Goal: Information Seeking & Learning: Learn about a topic

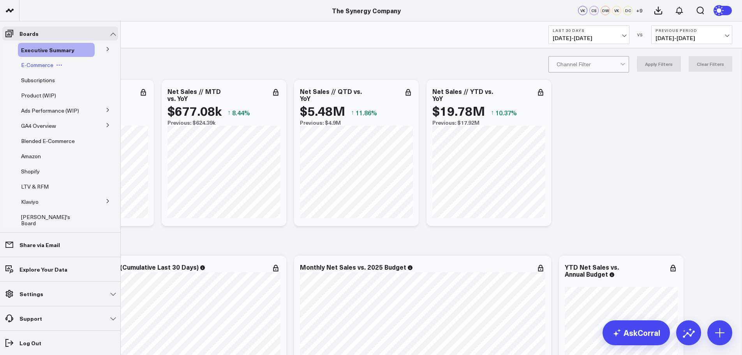
click at [38, 64] on span "E-Commerce" at bounding box center [37, 64] width 32 height 7
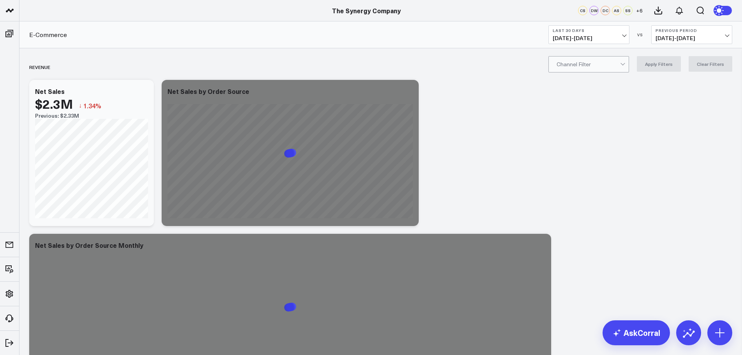
click at [622, 34] on button "Last 30 Days [DATE] - [DATE]" at bounding box center [589, 34] width 81 height 19
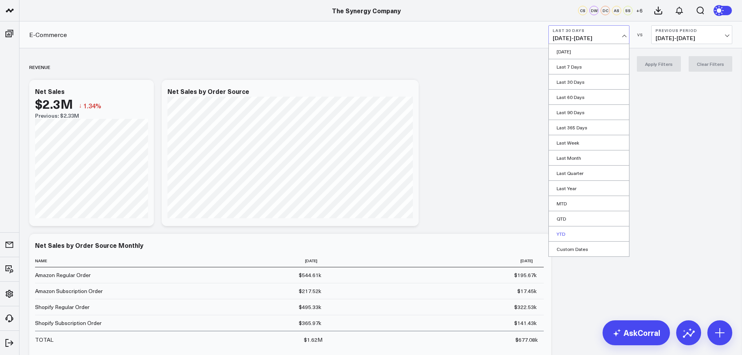
click at [562, 232] on link "YTD" at bounding box center [589, 233] width 80 height 15
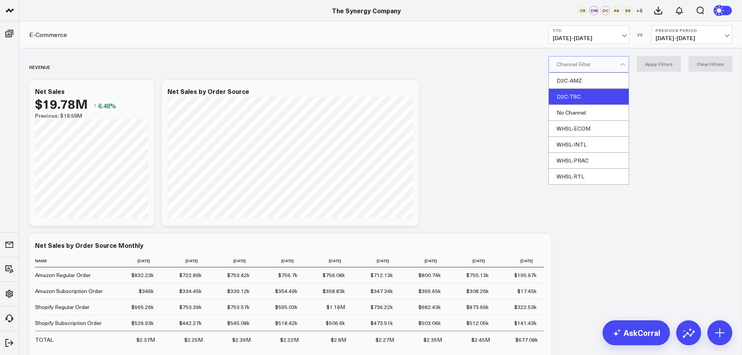
click at [589, 92] on div "D2C-TSC" at bounding box center [589, 97] width 80 height 16
click at [652, 63] on button "Apply Filters" at bounding box center [659, 64] width 44 height 16
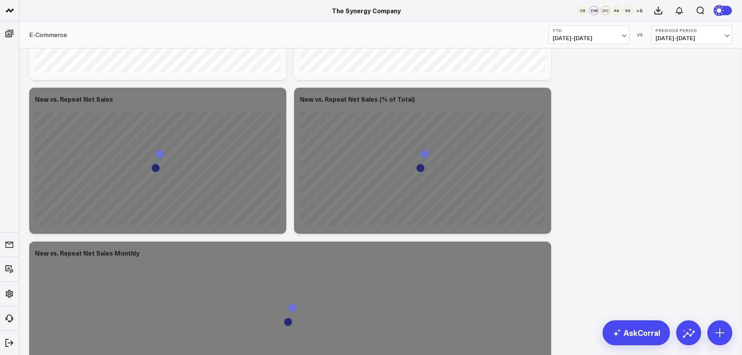
scroll to position [468, 0]
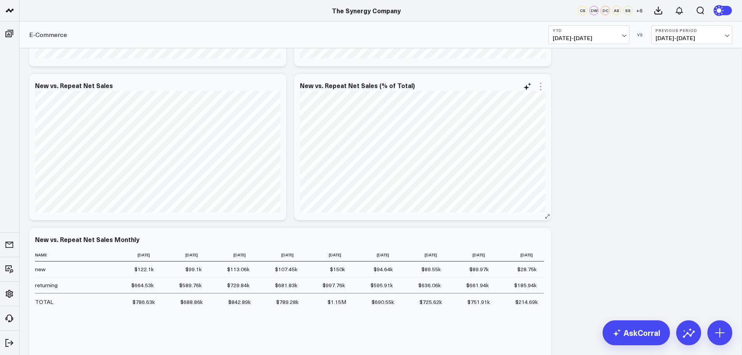
click at [541, 87] on icon at bounding box center [541, 87] width 2 height 2
click at [509, 249] on button "Edit Widget" at bounding box center [509, 250] width 57 height 7
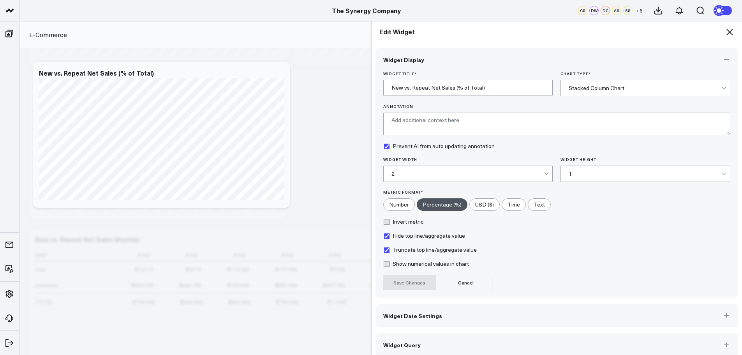
click at [428, 317] on span "Widget Date Settings" at bounding box center [413, 316] width 59 height 6
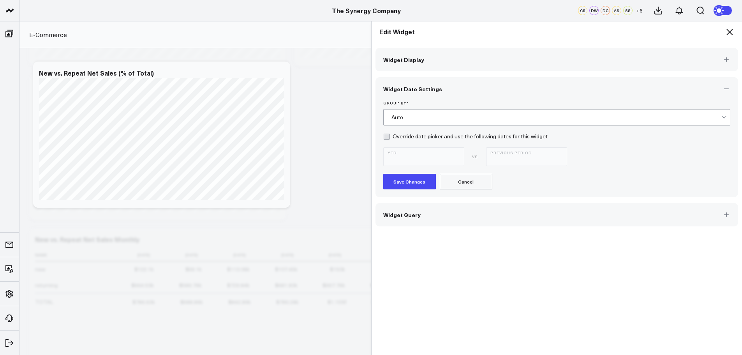
click at [416, 119] on div "Auto" at bounding box center [557, 117] width 331 height 6
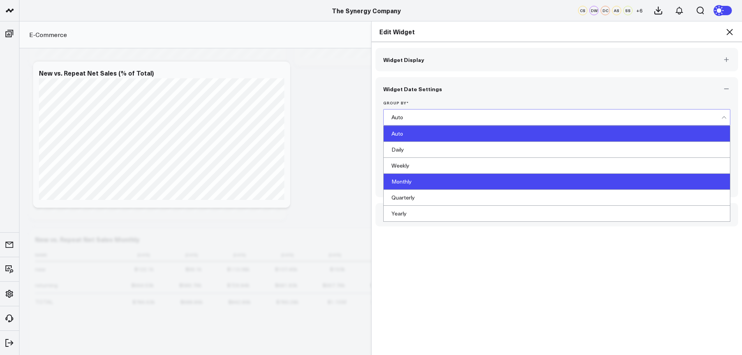
click at [407, 178] on div "Monthly" at bounding box center [557, 182] width 347 height 16
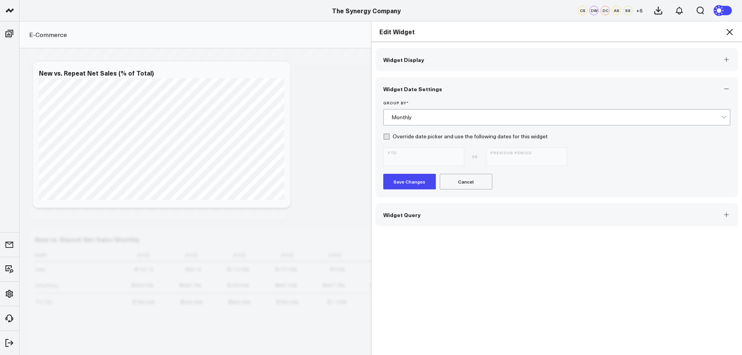
click at [405, 180] on button "Save Changes" at bounding box center [410, 182] width 53 height 16
click at [730, 30] on icon at bounding box center [729, 31] width 9 height 9
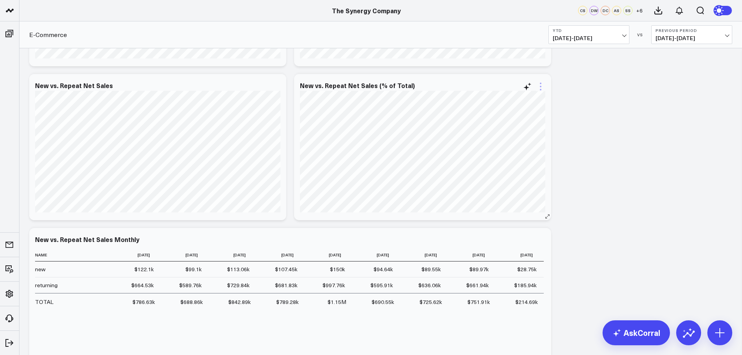
click at [540, 85] on icon at bounding box center [540, 86] width 9 height 9
click at [503, 250] on button "Edit Widget" at bounding box center [509, 250] width 57 height 7
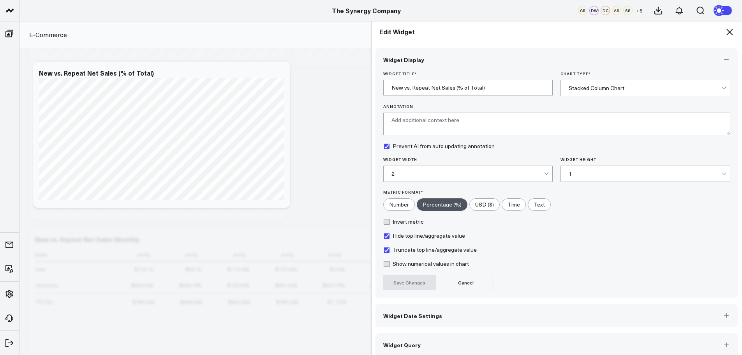
click at [418, 318] on span "Widget Date Settings" at bounding box center [413, 316] width 59 height 6
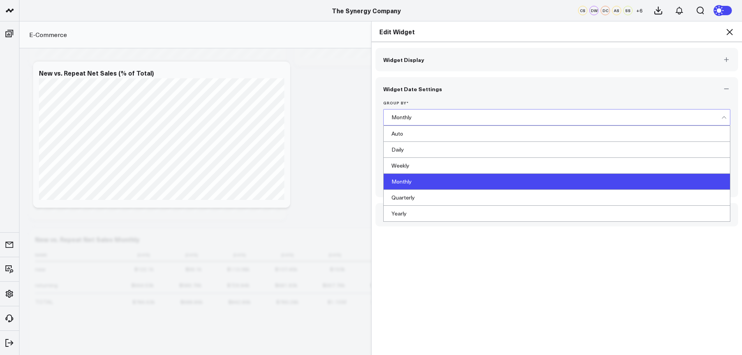
click at [404, 118] on div "Monthly" at bounding box center [557, 117] width 331 height 6
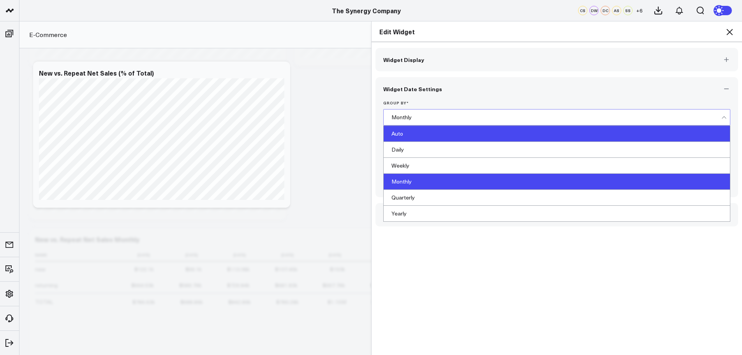
click at [401, 132] on div "Auto" at bounding box center [557, 134] width 347 height 16
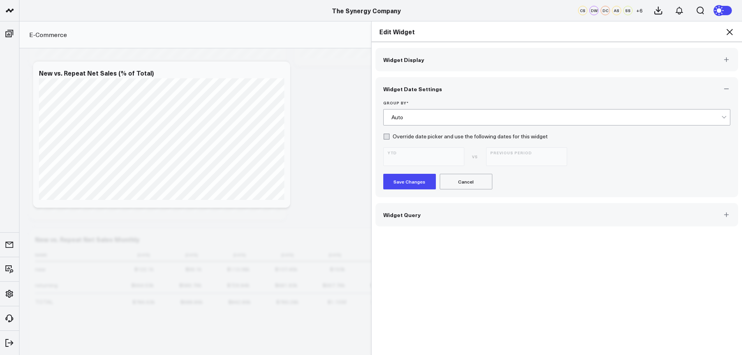
click at [401, 178] on button "Save Changes" at bounding box center [410, 182] width 53 height 16
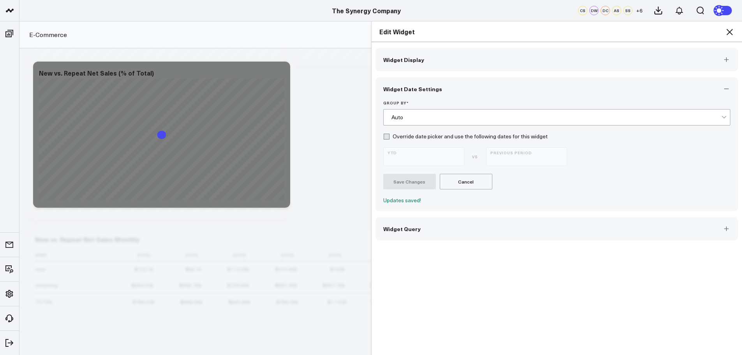
click at [730, 31] on icon at bounding box center [729, 31] width 9 height 9
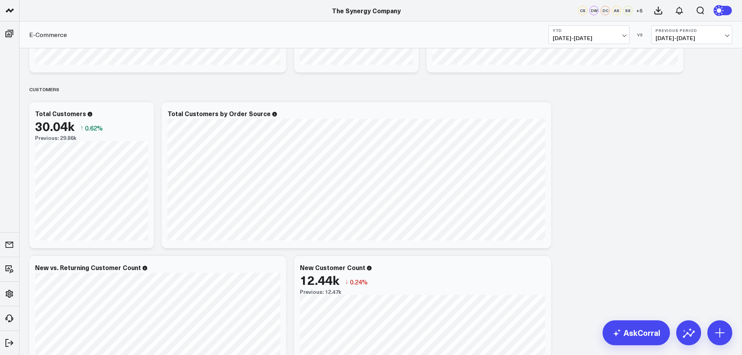
scroll to position [967, 0]
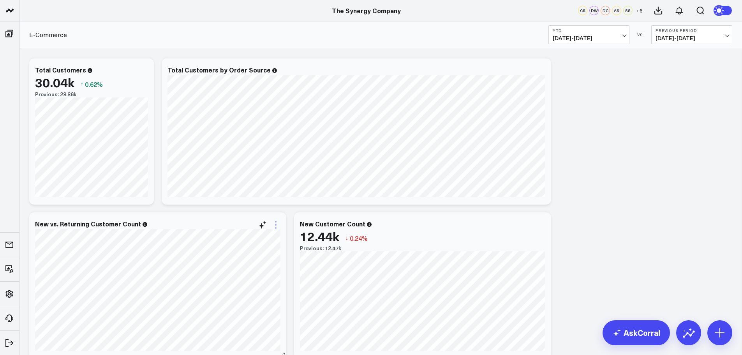
click at [276, 224] on icon at bounding box center [276, 225] width 2 height 2
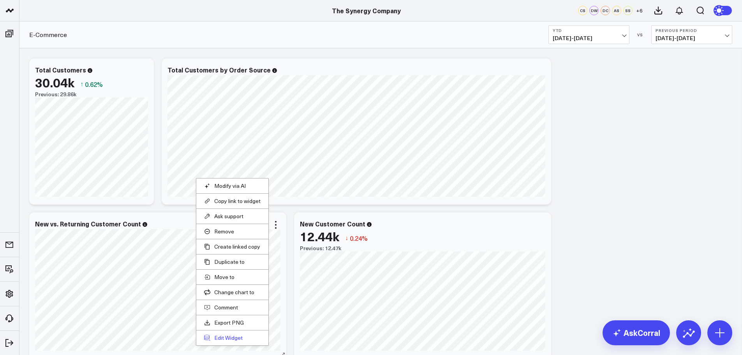
click at [228, 338] on button "Edit Widget" at bounding box center [232, 337] width 57 height 7
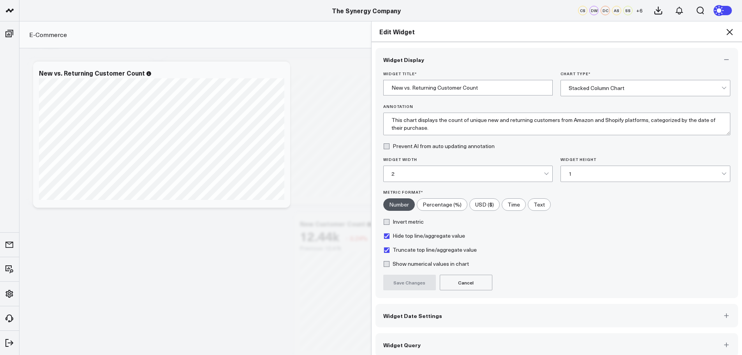
click at [401, 313] on span "Widget Date Settings" at bounding box center [413, 316] width 59 height 6
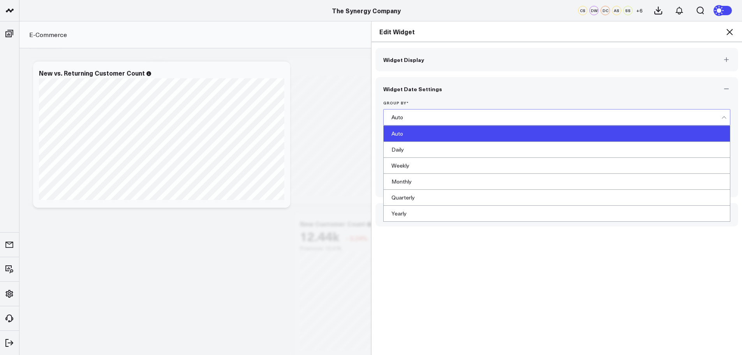
click at [417, 114] on div "Auto" at bounding box center [557, 117] width 331 height 6
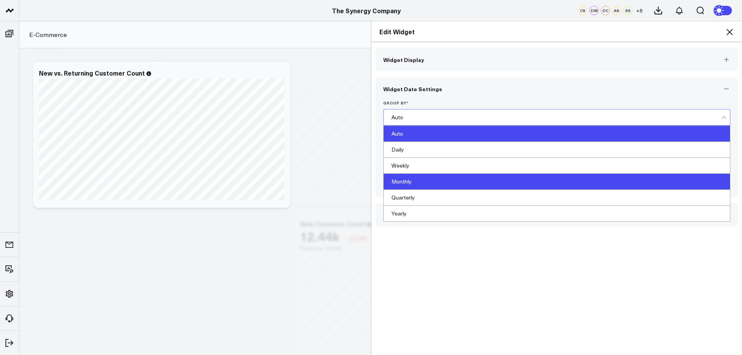
click at [404, 184] on div "Monthly" at bounding box center [557, 182] width 347 height 16
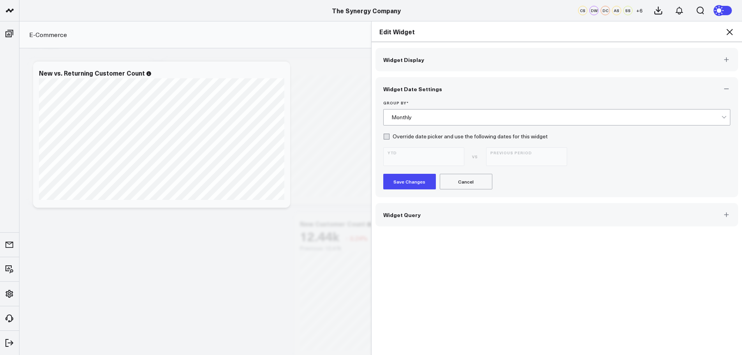
click at [402, 179] on button "Save Changes" at bounding box center [410, 182] width 53 height 16
click at [730, 31] on icon at bounding box center [729, 31] width 9 height 9
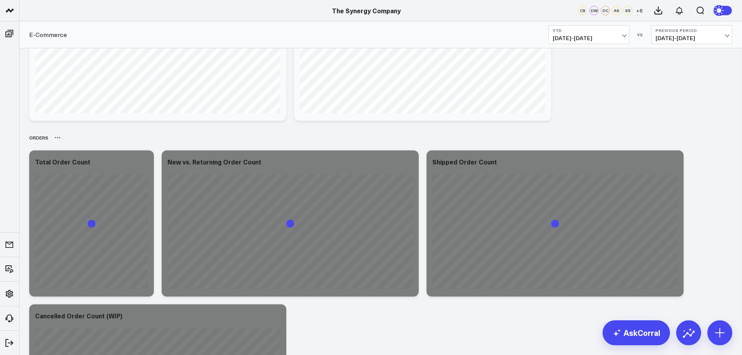
scroll to position [1240, 0]
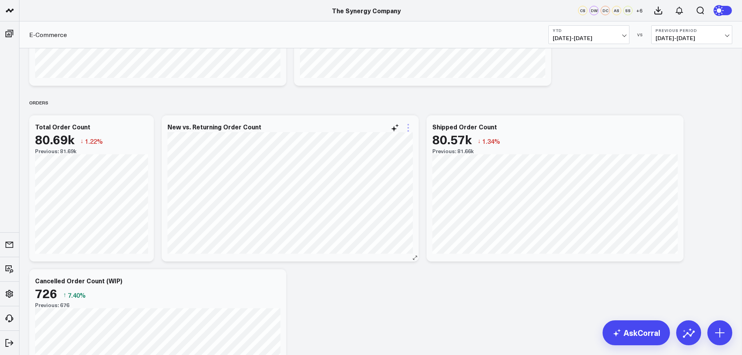
click at [408, 128] on icon at bounding box center [409, 128] width 2 height 2
click at [371, 291] on button "Edit Widget" at bounding box center [376, 292] width 57 height 7
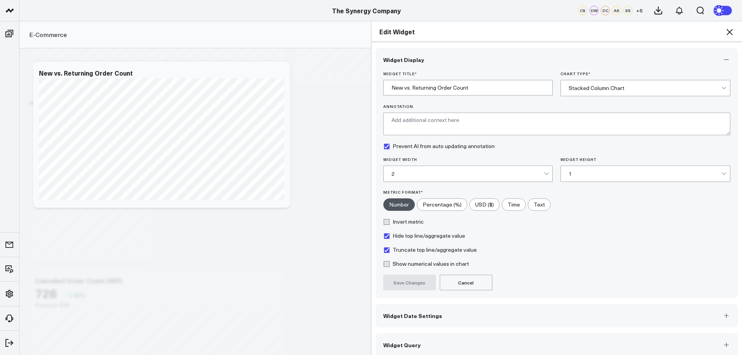
click at [397, 319] on span "Widget Date Settings" at bounding box center [413, 316] width 59 height 6
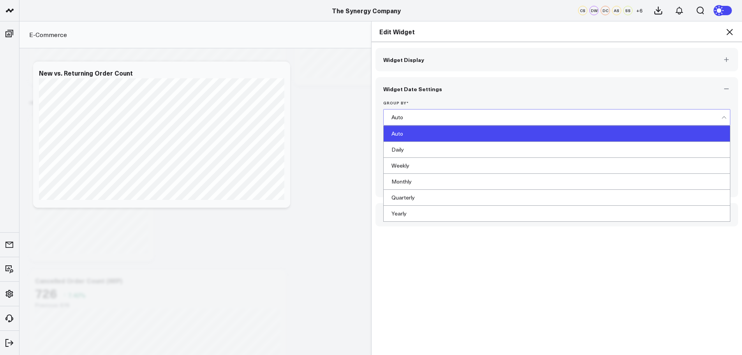
click at [409, 116] on div "Auto" at bounding box center [557, 117] width 331 height 6
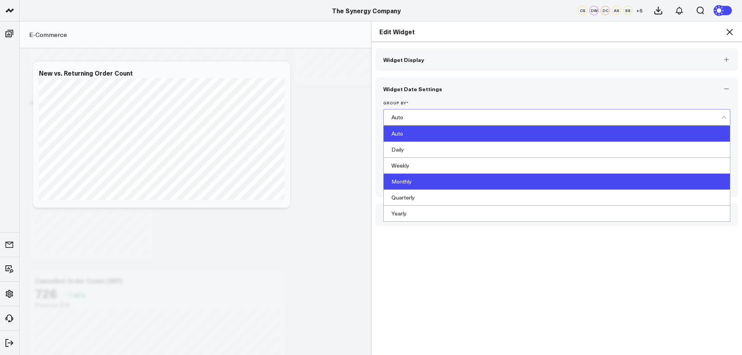
click at [407, 177] on div "Monthly" at bounding box center [557, 182] width 347 height 16
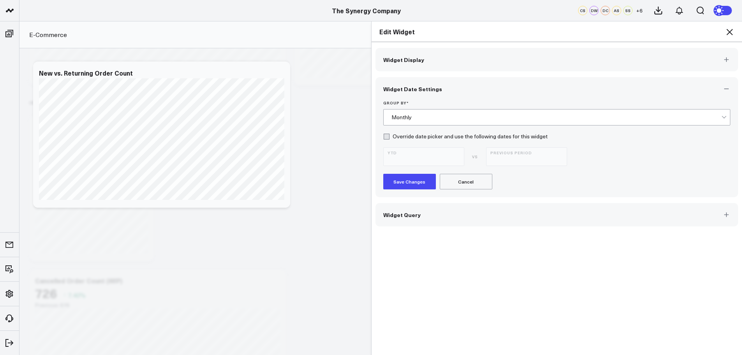
click at [407, 177] on button "Save Changes" at bounding box center [410, 182] width 53 height 16
click at [730, 32] on icon at bounding box center [730, 32] width 6 height 6
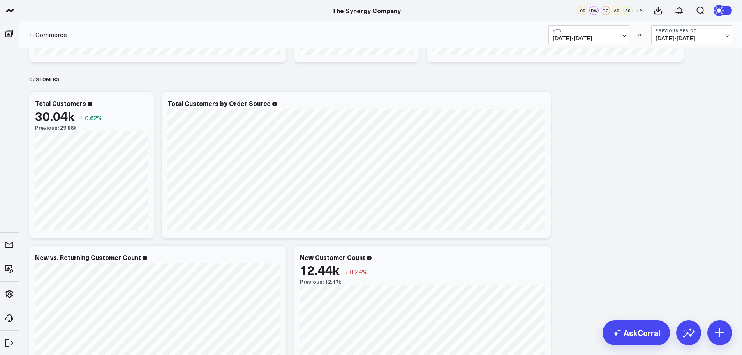
scroll to position [889, 0]
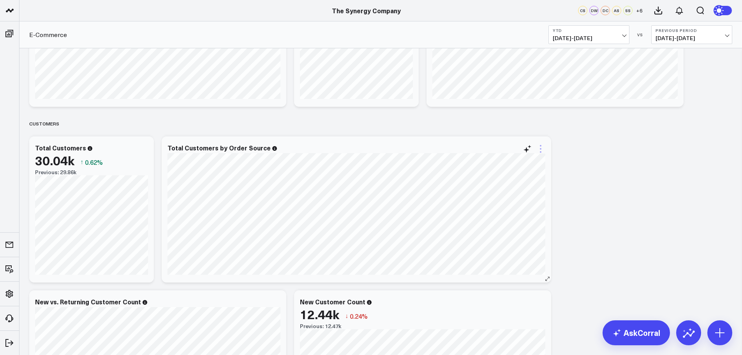
click at [541, 147] on icon at bounding box center [540, 148] width 9 height 9
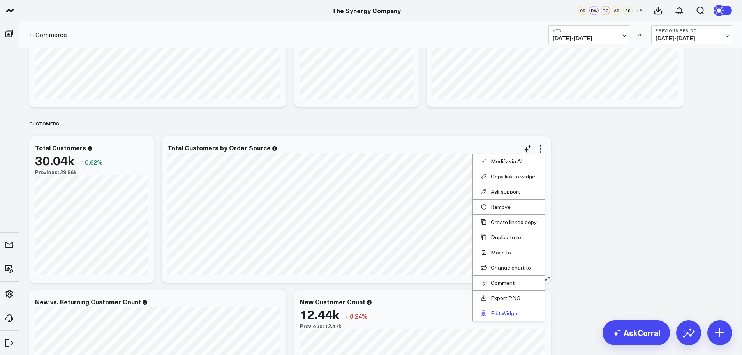
click at [501, 311] on button "Edit Widget" at bounding box center [509, 313] width 57 height 7
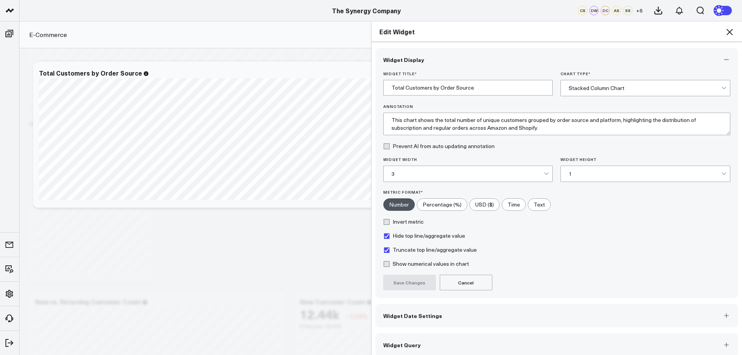
click at [412, 319] on span "Widget Date Settings" at bounding box center [413, 316] width 59 height 6
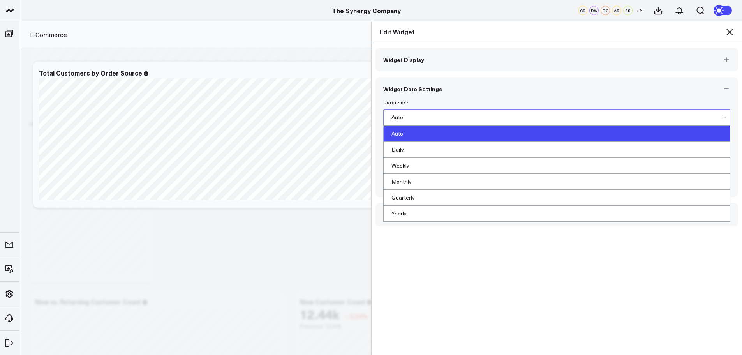
click at [404, 125] on div "Auto" at bounding box center [558, 117] width 348 height 16
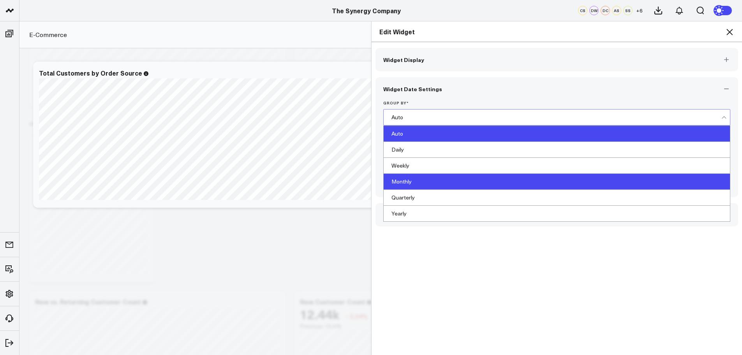
click at [403, 179] on div "Monthly" at bounding box center [557, 182] width 347 height 16
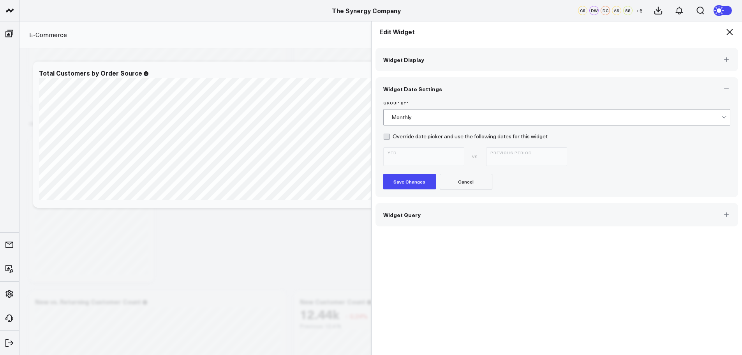
click at [403, 179] on button "Save Changes" at bounding box center [410, 182] width 53 height 16
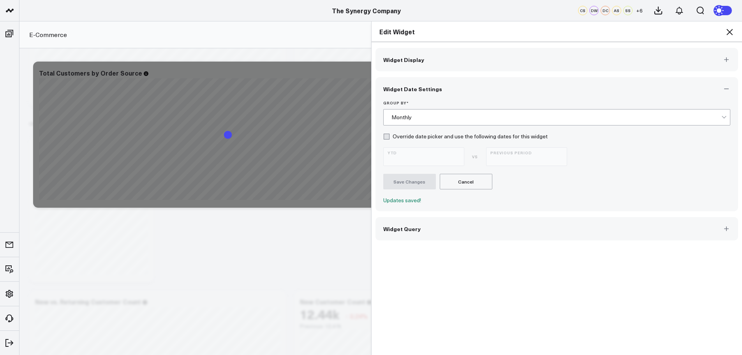
click at [730, 26] on div "Edit Widget" at bounding box center [557, 31] width 371 height 21
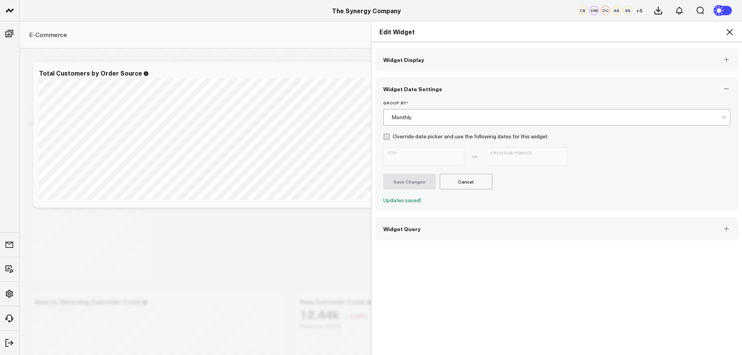
click at [731, 30] on icon at bounding box center [729, 31] width 9 height 9
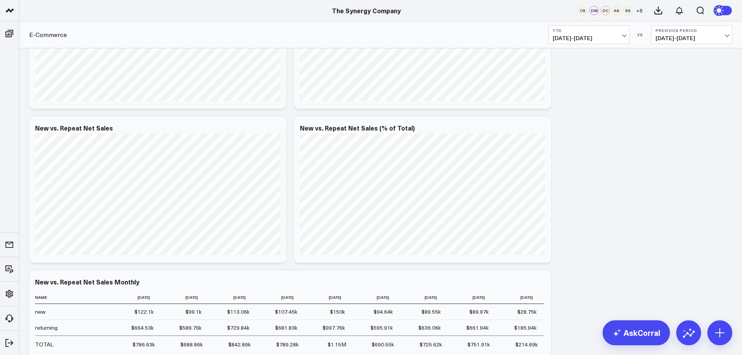
scroll to position [421, 0]
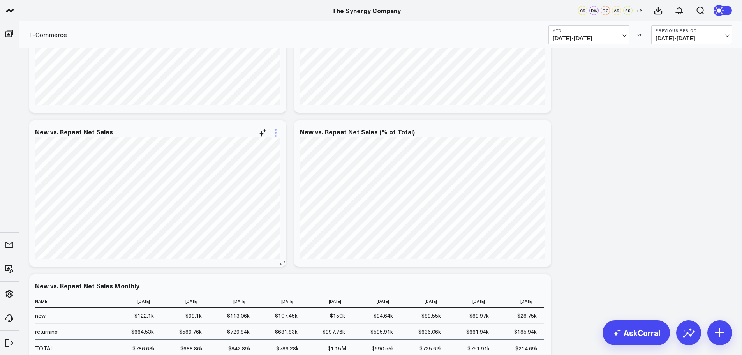
click at [276, 134] on icon at bounding box center [275, 132] width 9 height 9
click at [243, 297] on button "Edit Widget" at bounding box center [244, 297] width 57 height 7
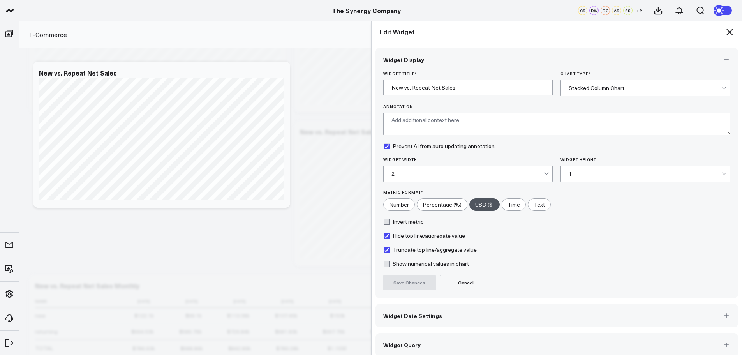
click at [402, 315] on span "Widget Date Settings" at bounding box center [413, 316] width 59 height 6
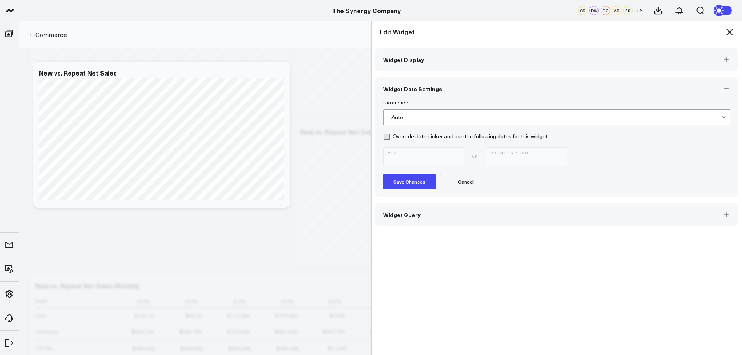
click at [405, 116] on div "Auto" at bounding box center [557, 117] width 331 height 6
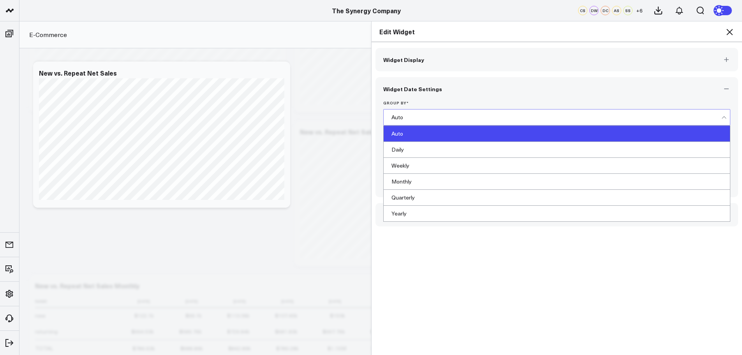
click at [403, 179] on div "Monthly" at bounding box center [557, 182] width 347 height 16
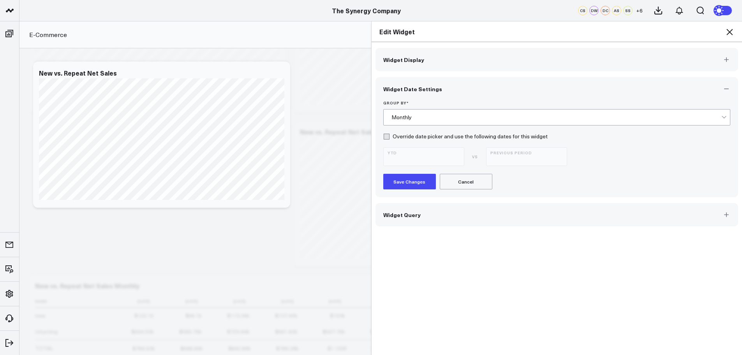
click at [403, 180] on button "Save Changes" at bounding box center [410, 182] width 53 height 16
click at [729, 31] on icon at bounding box center [730, 32] width 6 height 6
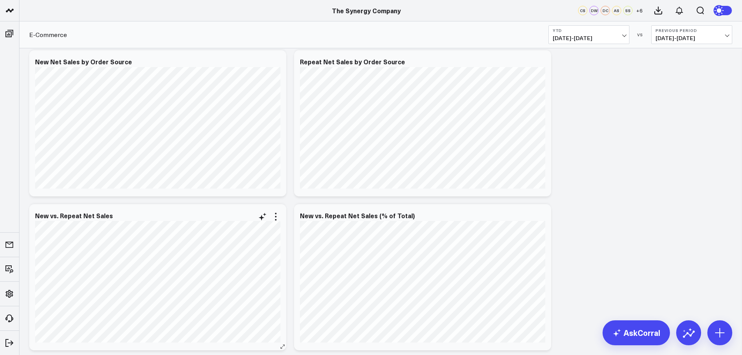
scroll to position [304, 0]
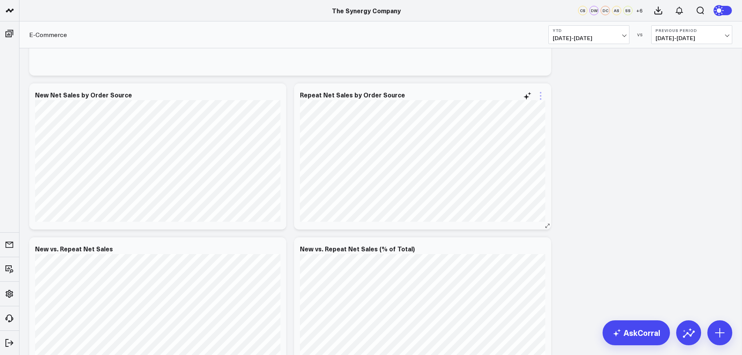
click at [542, 96] on icon at bounding box center [540, 95] width 9 height 9
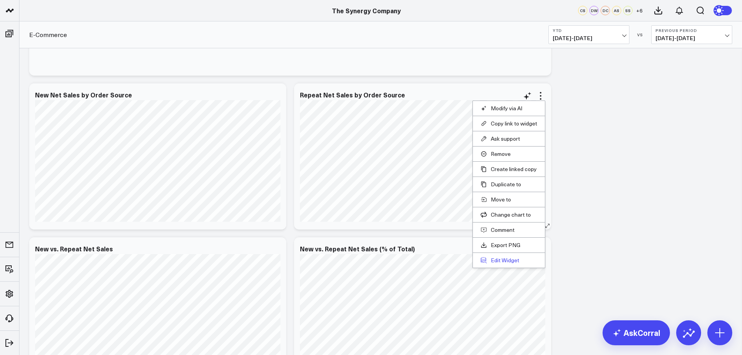
click at [502, 259] on button "Edit Widget" at bounding box center [509, 260] width 57 height 7
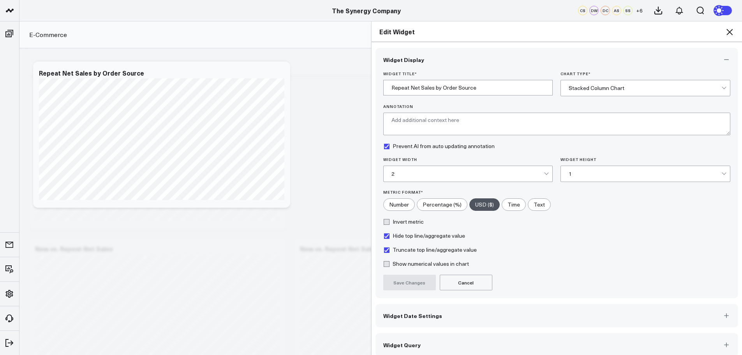
click at [403, 311] on button "Widget Date Settings" at bounding box center [557, 315] width 363 height 23
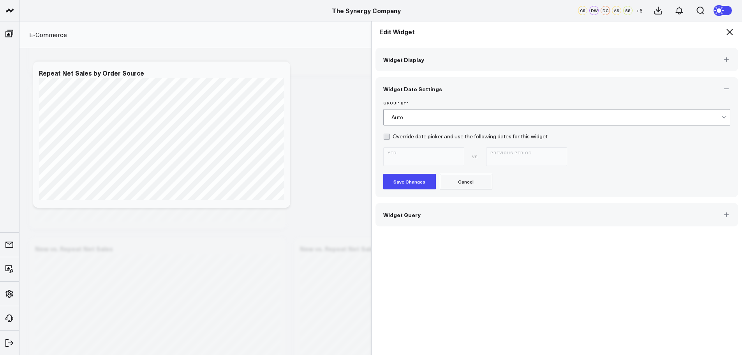
click at [408, 118] on div "Auto" at bounding box center [557, 117] width 331 height 6
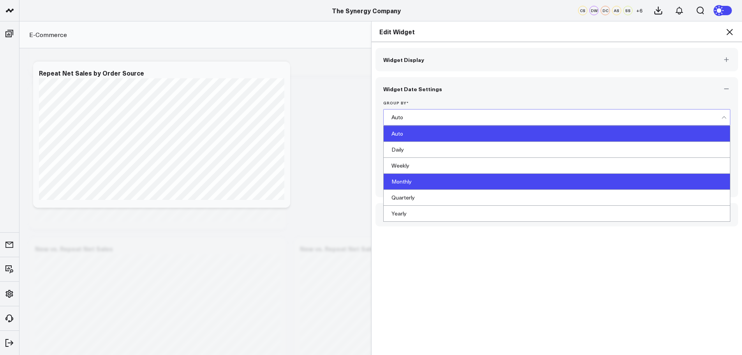
click at [403, 180] on div "Monthly" at bounding box center [557, 182] width 347 height 16
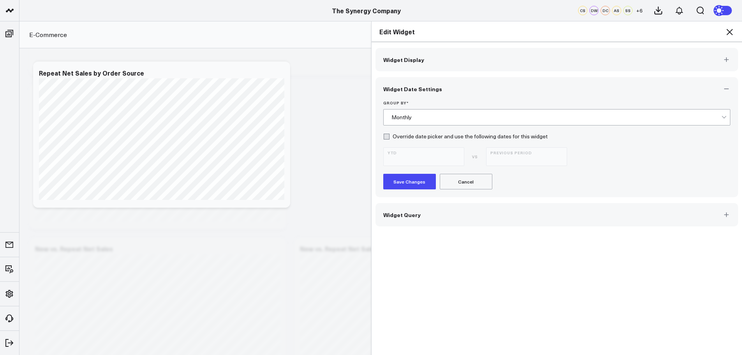
click at [403, 180] on button "Save Changes" at bounding box center [410, 182] width 53 height 16
click at [730, 29] on icon at bounding box center [729, 31] width 9 height 9
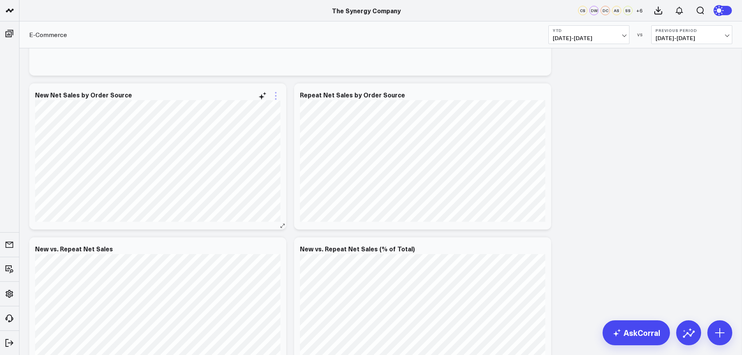
click at [275, 99] on icon at bounding box center [275, 95] width 9 height 9
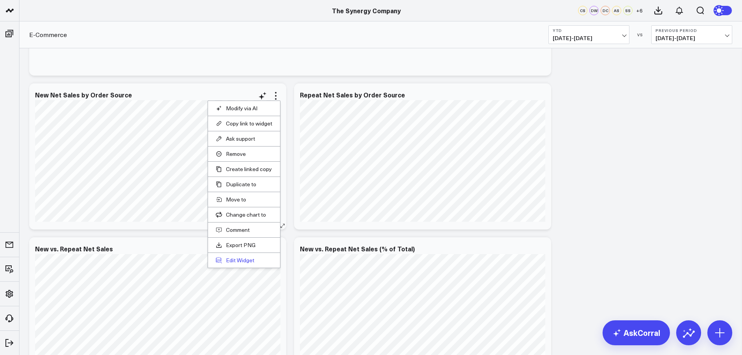
click at [249, 258] on button "Edit Widget" at bounding box center [244, 260] width 57 height 7
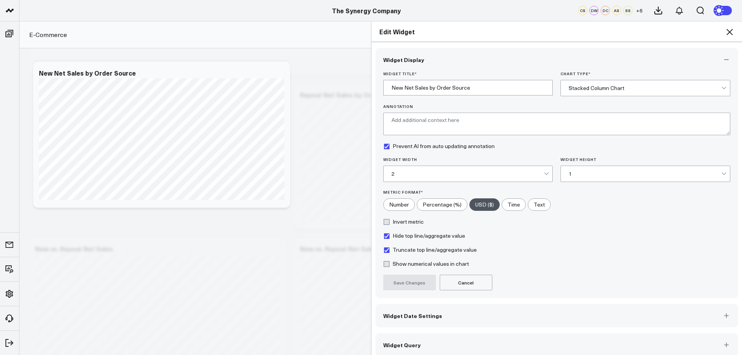
click at [407, 315] on span "Widget Date Settings" at bounding box center [413, 316] width 59 height 6
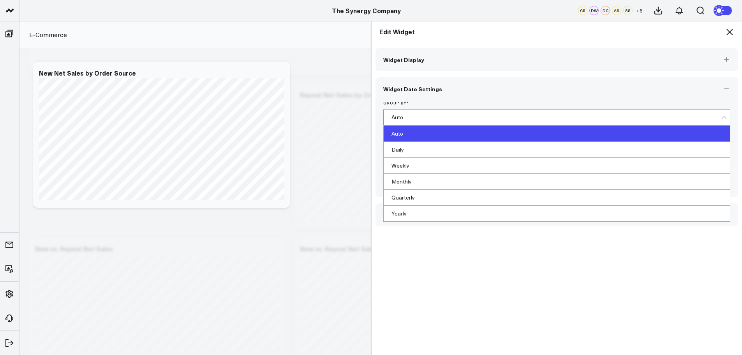
click at [412, 116] on div "Auto" at bounding box center [557, 117] width 331 height 6
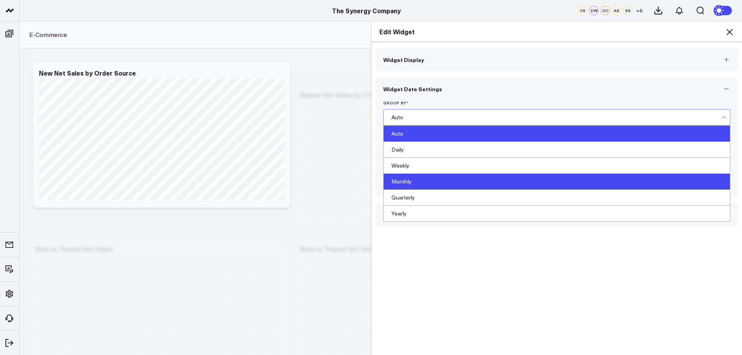
click at [402, 180] on div "Monthly" at bounding box center [557, 182] width 347 height 16
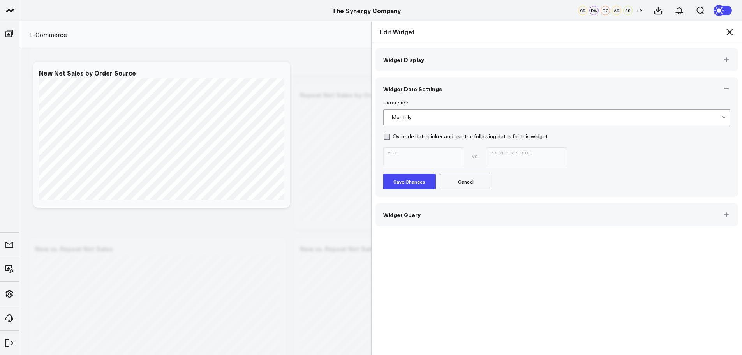
click at [402, 178] on button "Save Changes" at bounding box center [410, 182] width 53 height 16
click at [731, 29] on icon at bounding box center [729, 31] width 9 height 9
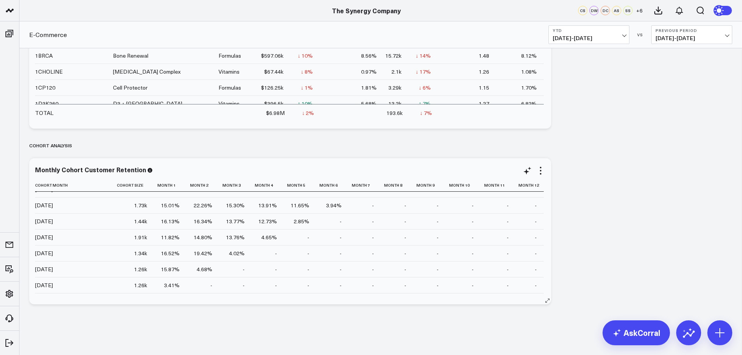
scroll to position [39, 0]
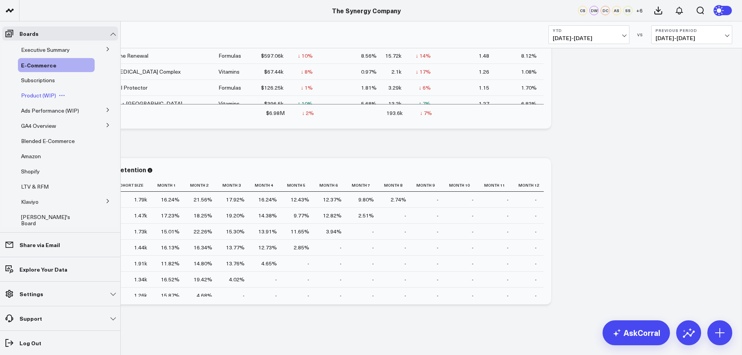
click at [32, 94] on span "Product (WIP)" at bounding box center [38, 95] width 35 height 7
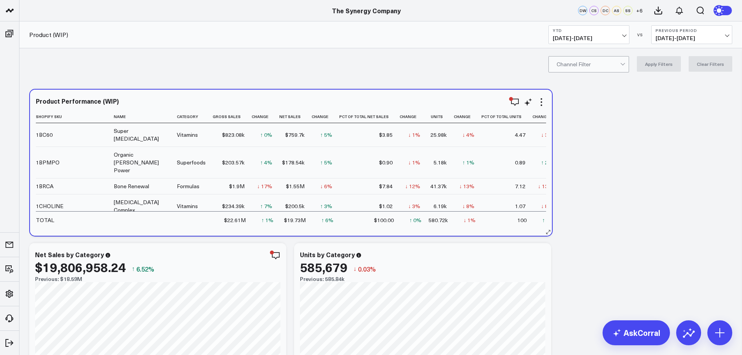
click at [341, 229] on div "Product Performance (WIP) Shopify Sku Name Category Gross Sales Change Net Sale…" at bounding box center [291, 163] width 522 height 146
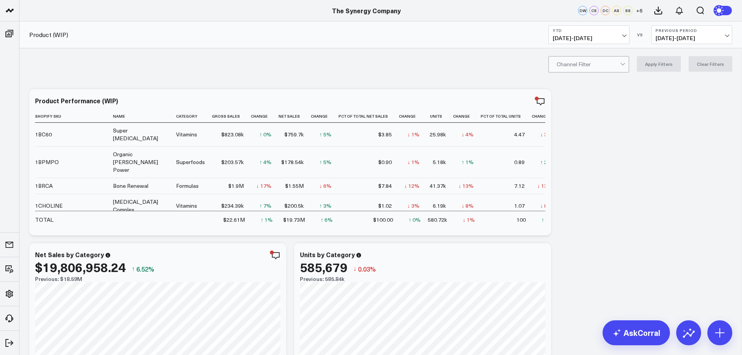
click at [686, 38] on span "[DATE] - [DATE]" at bounding box center [692, 38] width 72 height 6
click at [669, 83] on link "YoY" at bounding box center [692, 81] width 80 height 15
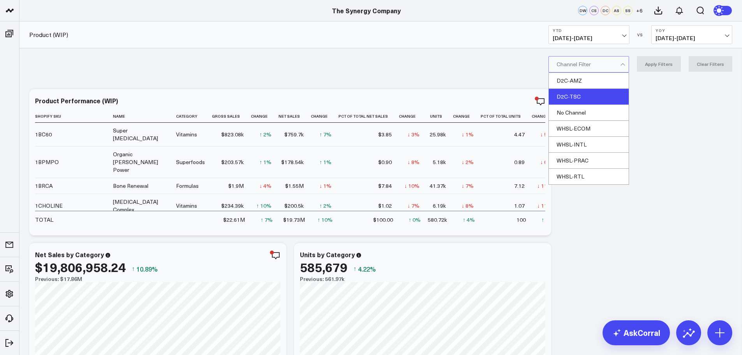
click at [585, 96] on div "D2C-TSC" at bounding box center [589, 97] width 80 height 16
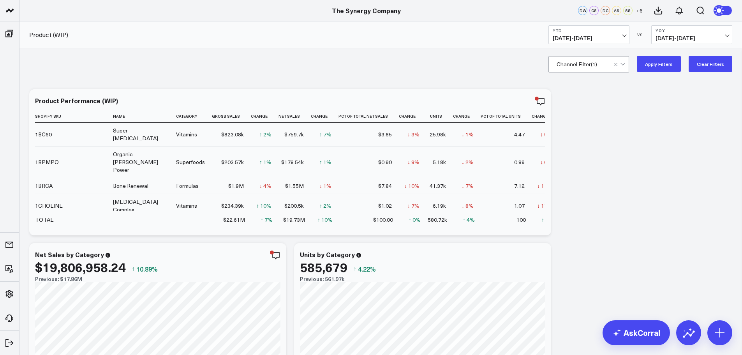
click at [657, 65] on button "Apply Filters" at bounding box center [659, 64] width 44 height 16
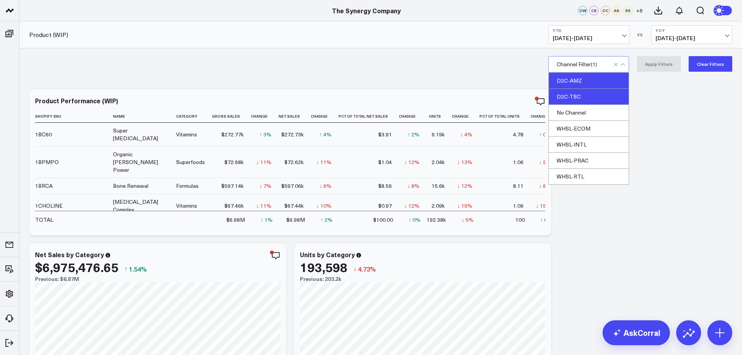
click at [590, 81] on div "D2C-AMZ" at bounding box center [589, 81] width 80 height 16
click at [582, 96] on div "D2C-TSC" at bounding box center [589, 97] width 80 height 16
click at [665, 63] on button "Apply Filters" at bounding box center [659, 64] width 44 height 16
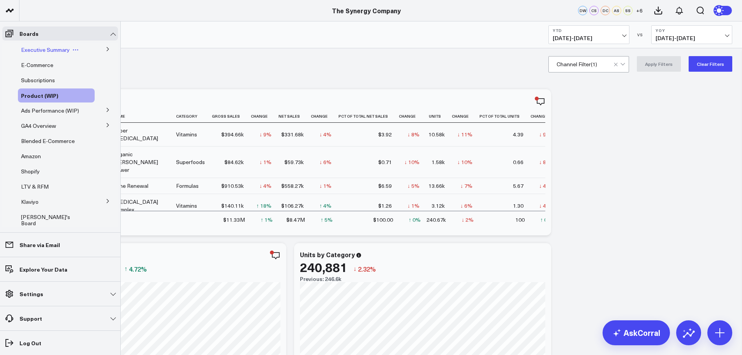
click at [48, 45] on div "Executive Summary" at bounding box center [56, 50] width 77 height 14
click at [45, 50] on span "Executive Summary" at bounding box center [45, 49] width 49 height 7
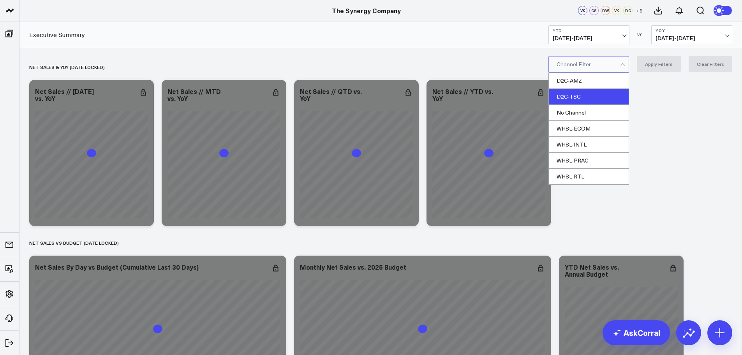
click at [587, 91] on div "D2C-TSC" at bounding box center [589, 97] width 80 height 16
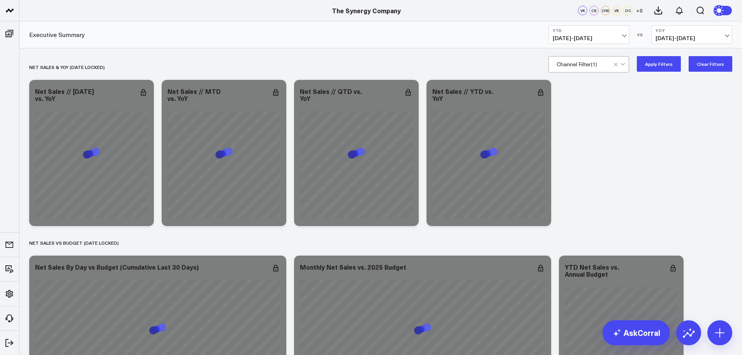
click at [652, 64] on button "Apply Filters" at bounding box center [659, 64] width 44 height 16
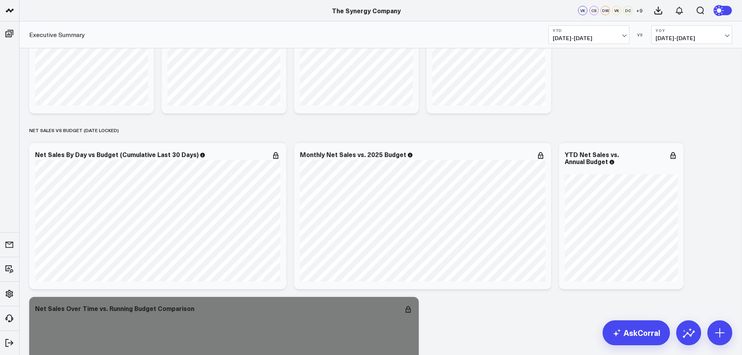
scroll to position [117, 0]
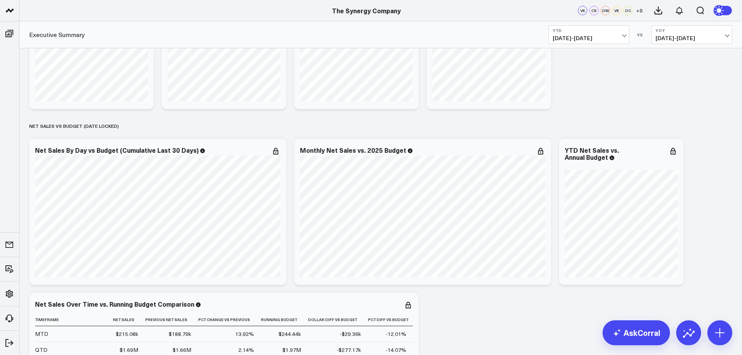
click at [622, 31] on b "YTD" at bounding box center [589, 30] width 72 height 5
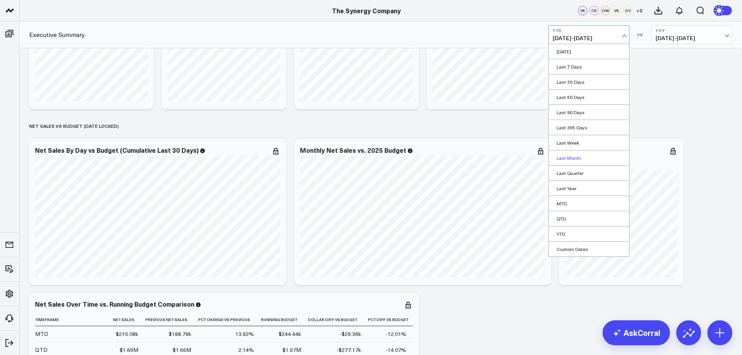
click at [578, 161] on link "Last Month" at bounding box center [589, 157] width 80 height 15
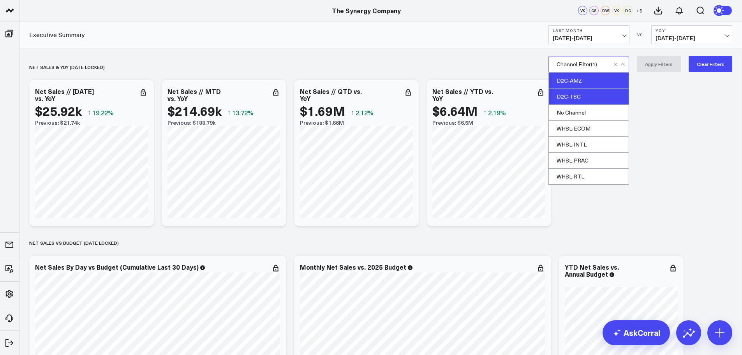
click at [587, 83] on div "D2C-AMZ" at bounding box center [589, 81] width 80 height 16
click at [576, 94] on div "D2C-TSC" at bounding box center [589, 97] width 80 height 16
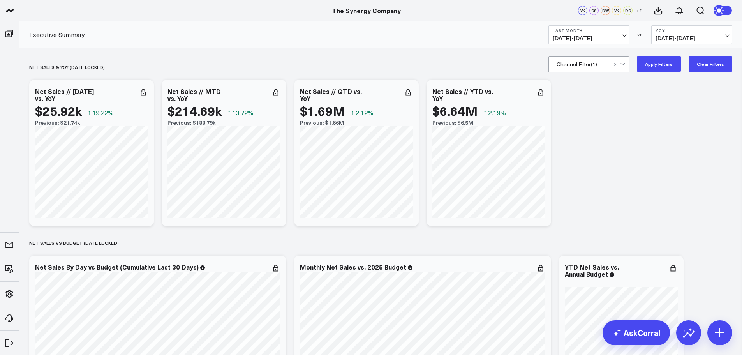
click at [655, 58] on button "Apply Filters" at bounding box center [659, 64] width 44 height 16
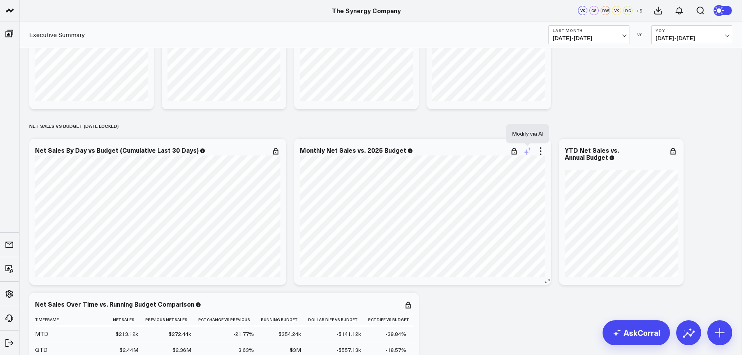
scroll to position [156, 0]
